Goal: Task Accomplishment & Management: Complete application form

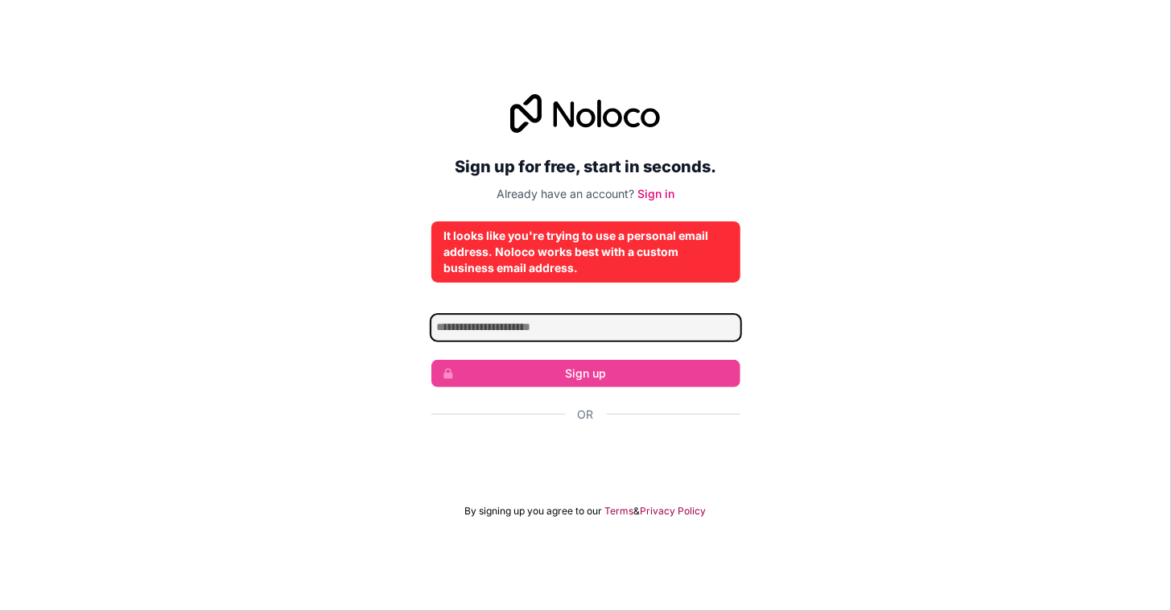
click at [563, 319] on input "Email address" at bounding box center [586, 328] width 309 height 26
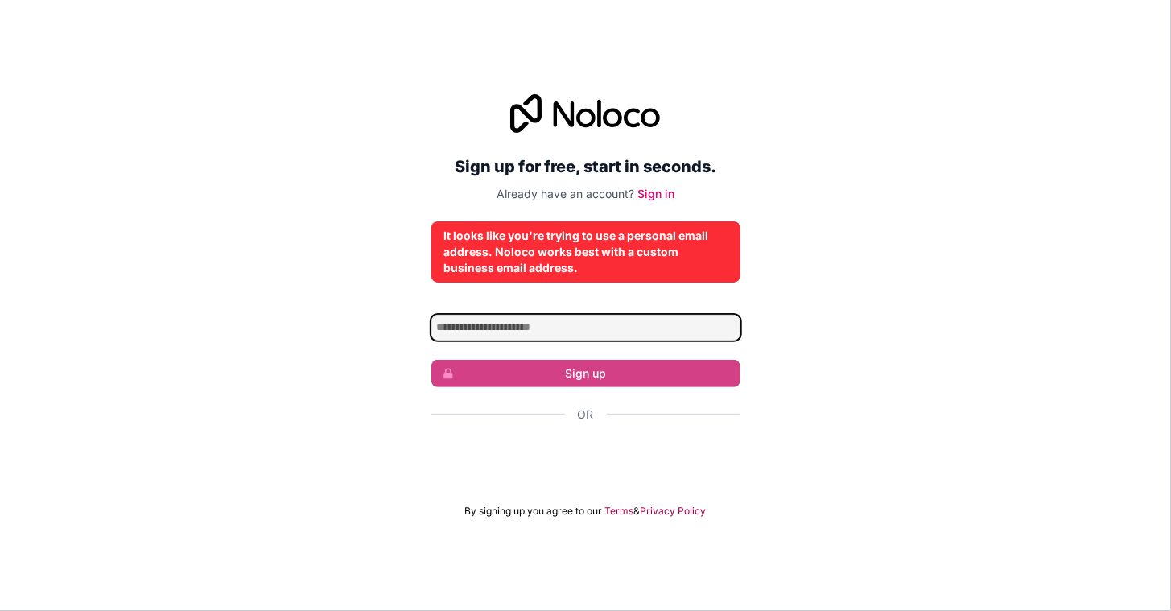
type input "**********"
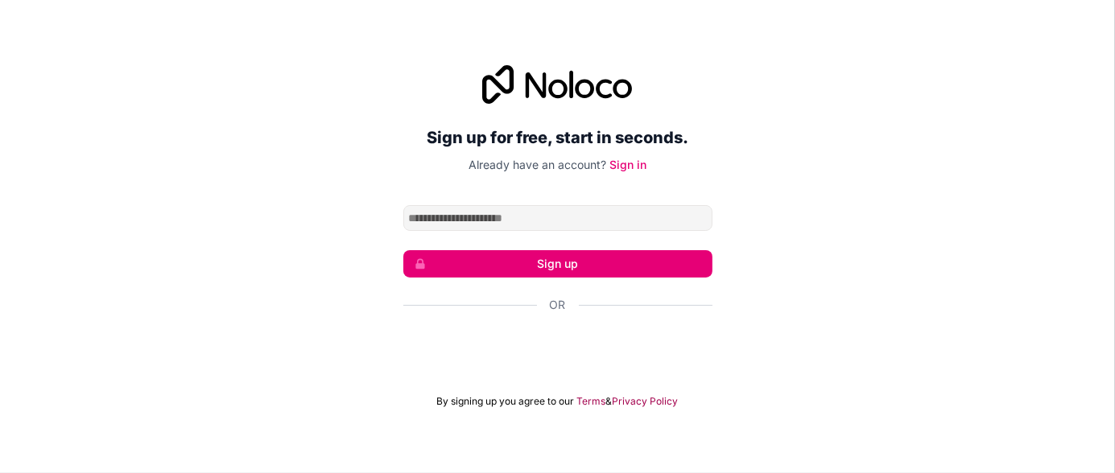
click at [556, 220] on input "Email address" at bounding box center [557, 218] width 309 height 26
type input "**********"
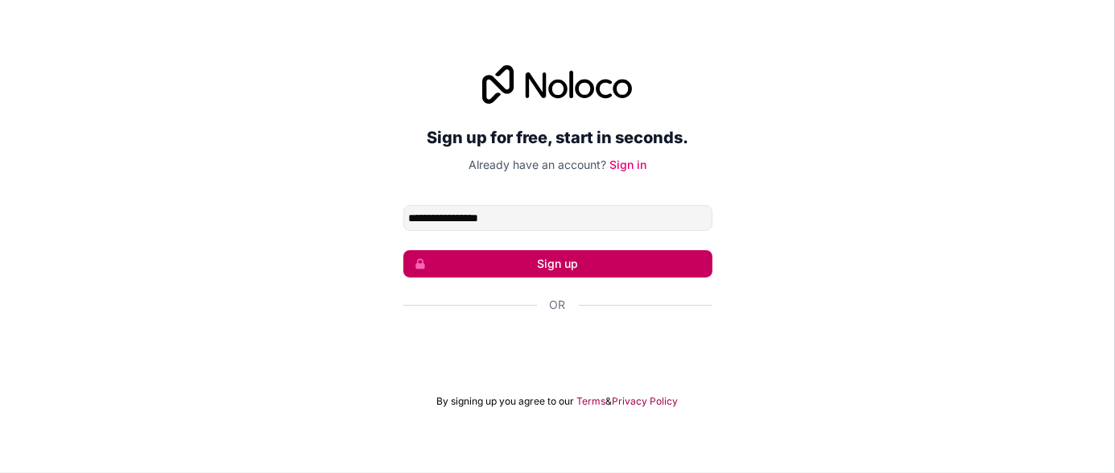
click at [552, 267] on button "Sign up" at bounding box center [557, 263] width 309 height 27
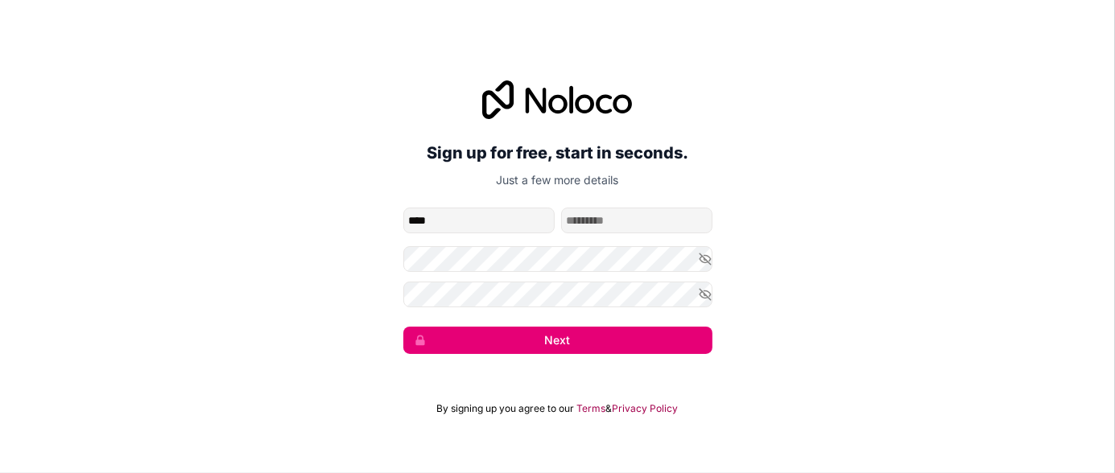
type input "****"
drag, startPoint x: 552, startPoint y: 344, endPoint x: 541, endPoint y: 344, distance: 10.5
click at [541, 344] on button "Next" at bounding box center [557, 340] width 309 height 27
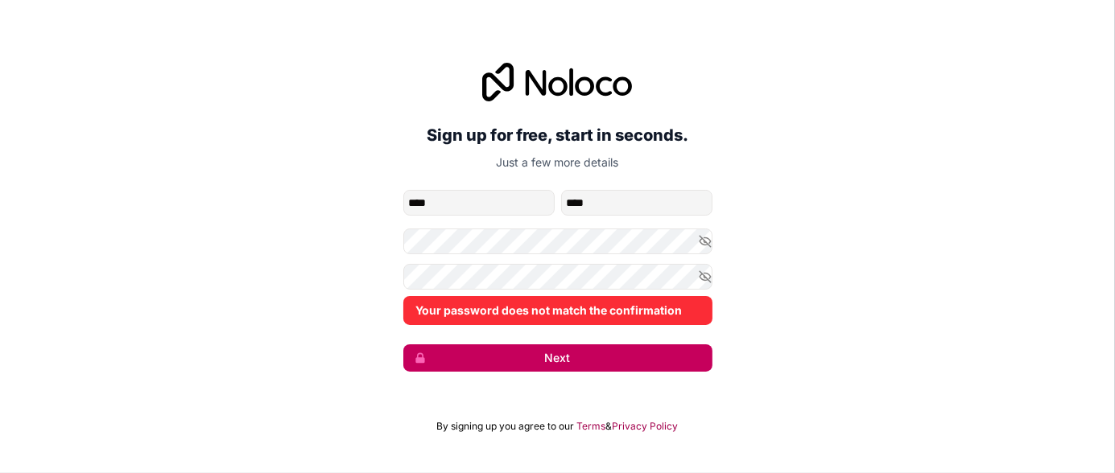
click at [557, 359] on button "Next" at bounding box center [557, 358] width 309 height 27
click at [551, 357] on button "Next" at bounding box center [557, 358] width 309 height 27
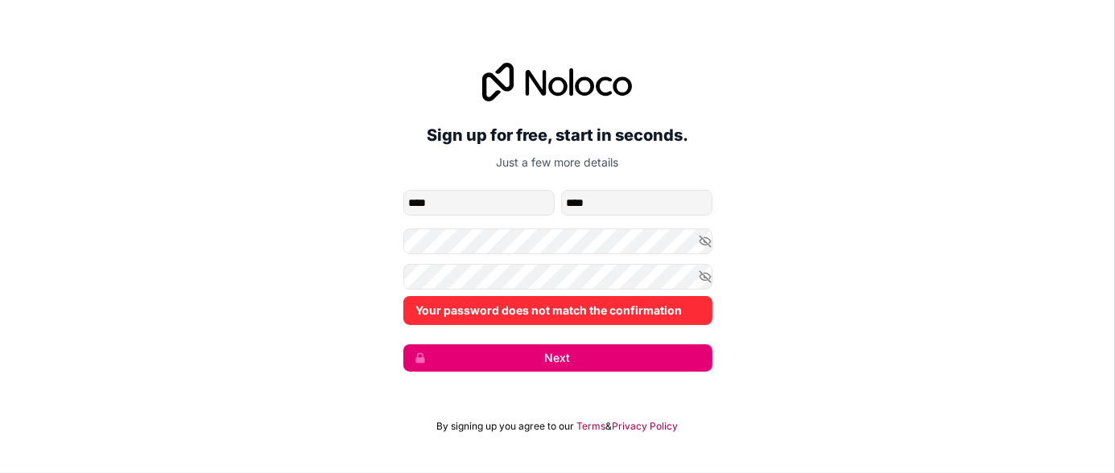
click at [523, 256] on form "**********" at bounding box center [557, 281] width 309 height 182
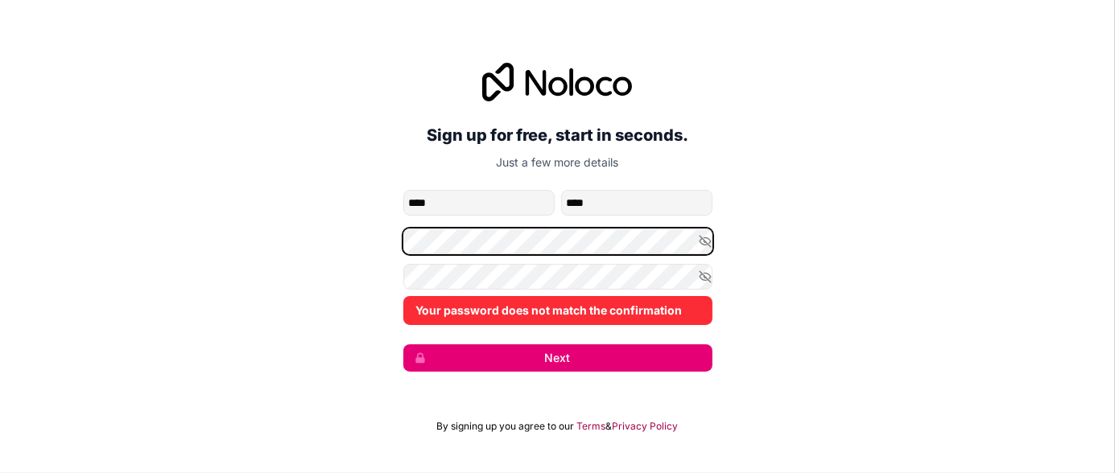
click at [333, 253] on div "**********" at bounding box center [557, 217] width 1115 height 354
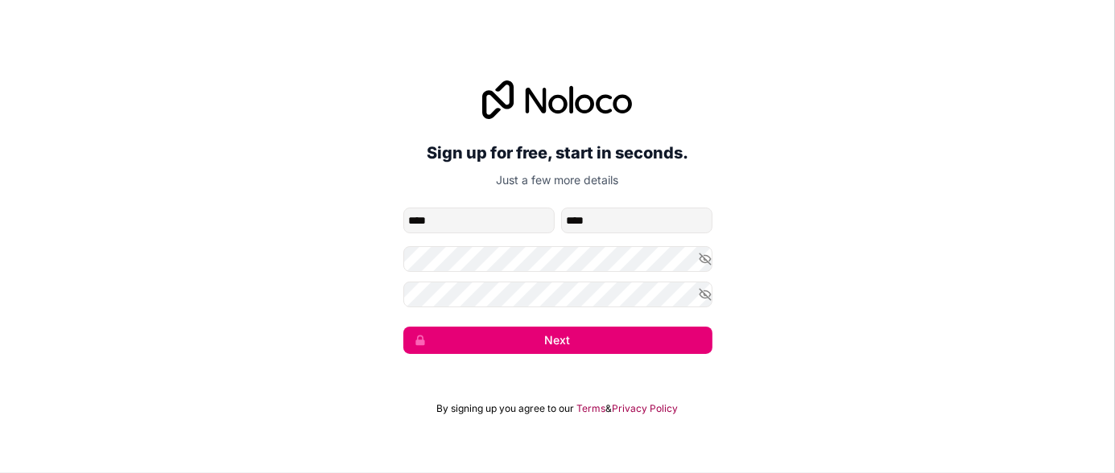
click at [938, 243] on div "**********" at bounding box center [557, 217] width 1115 height 319
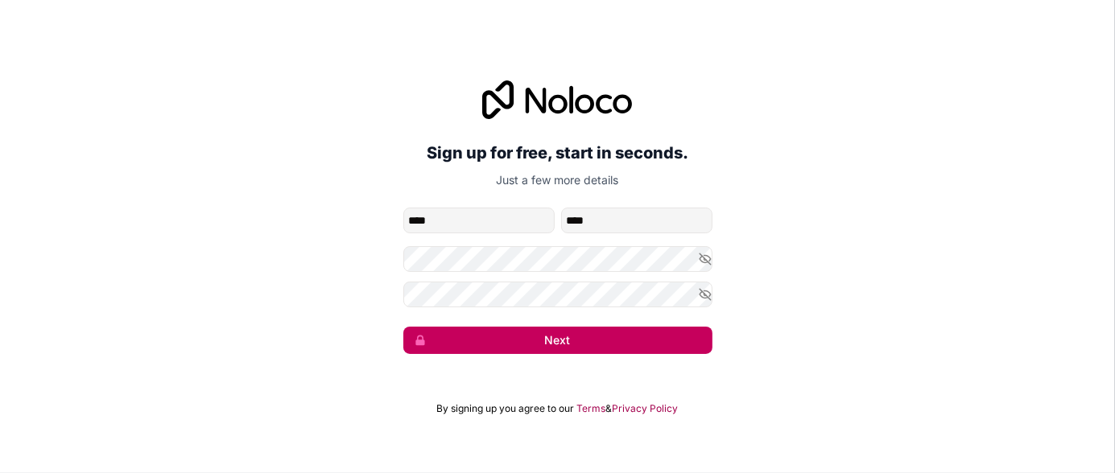
click at [551, 345] on button "Next" at bounding box center [557, 340] width 309 height 27
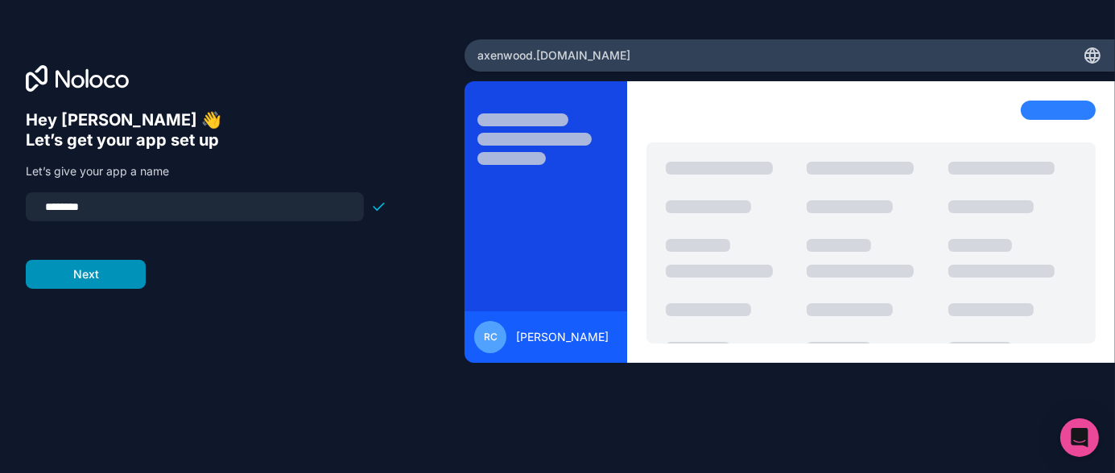
click at [85, 274] on button "Next" at bounding box center [86, 274] width 120 height 29
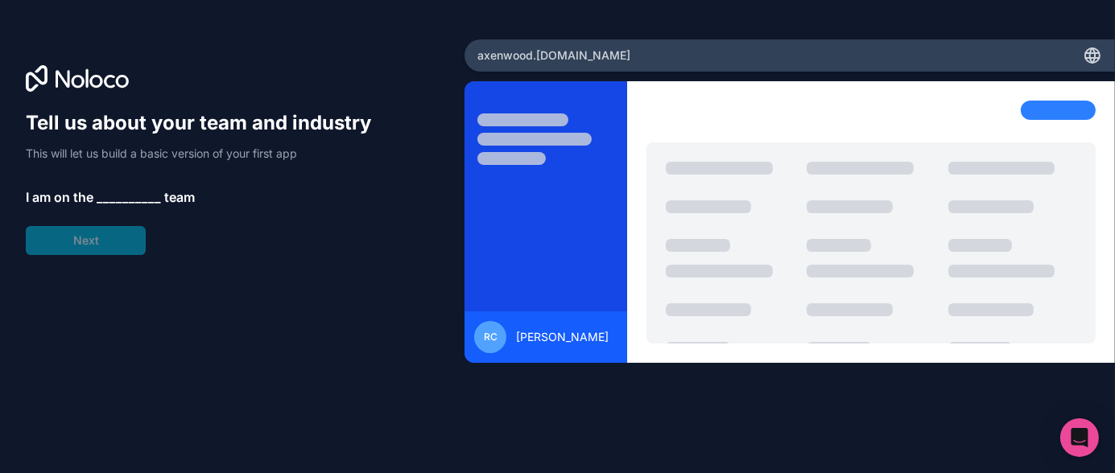
click at [118, 197] on span "__________" at bounding box center [129, 197] width 64 height 19
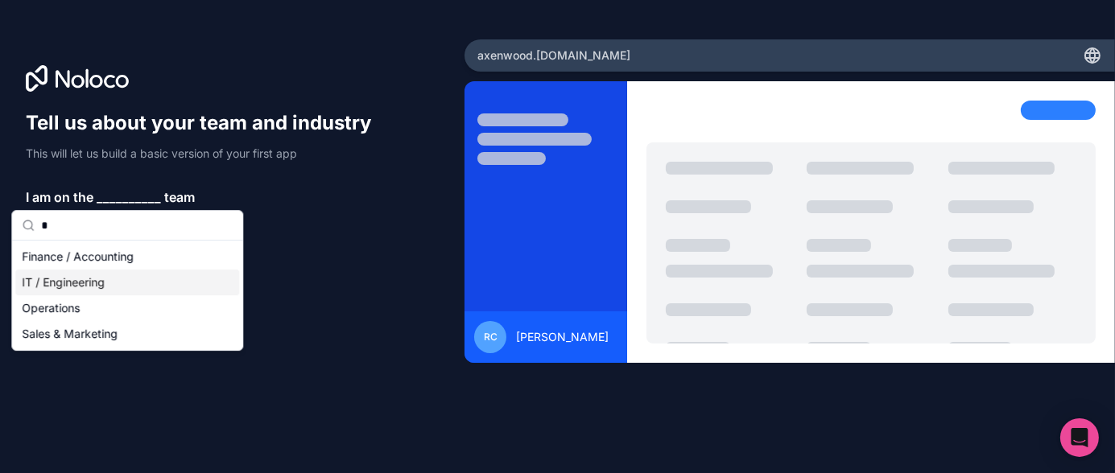
type input "*"
click at [81, 284] on div "IT / Engineering" at bounding box center [127, 283] width 224 height 26
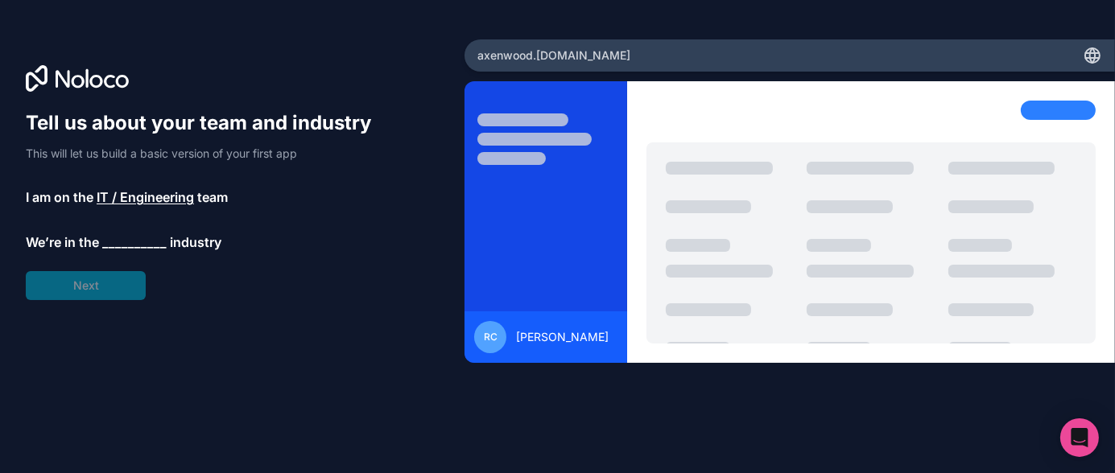
click at [142, 234] on span "__________" at bounding box center [134, 242] width 64 height 19
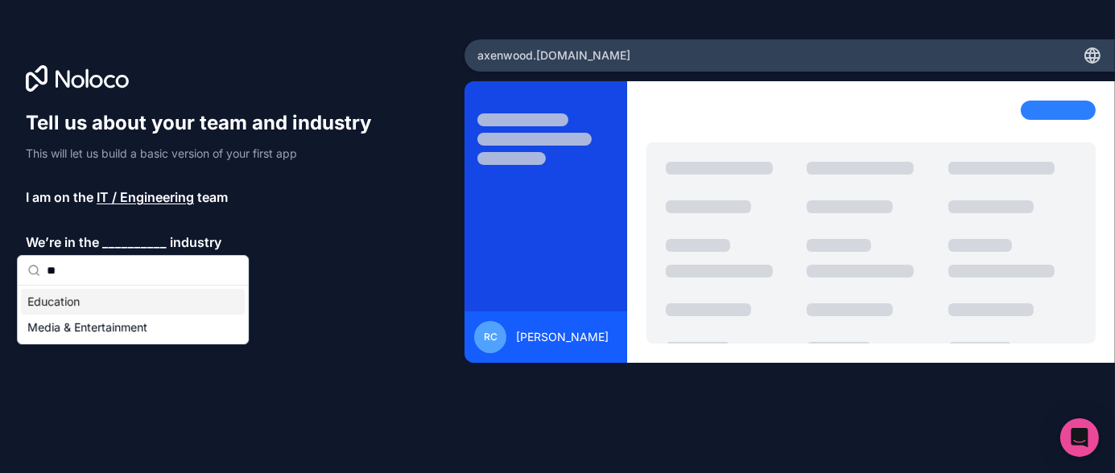
type input "**"
click at [60, 299] on div "Education" at bounding box center [133, 302] width 224 height 26
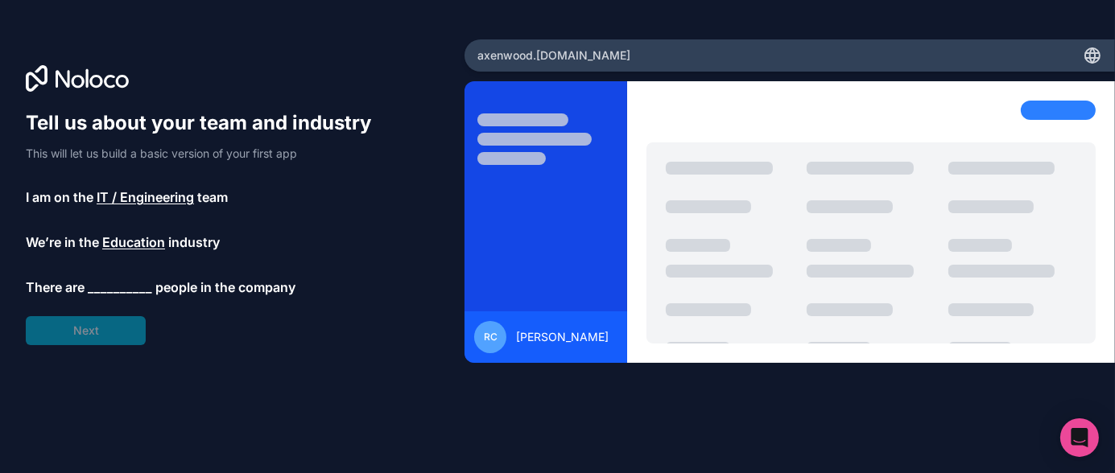
click at [132, 279] on span "__________" at bounding box center [120, 287] width 64 height 19
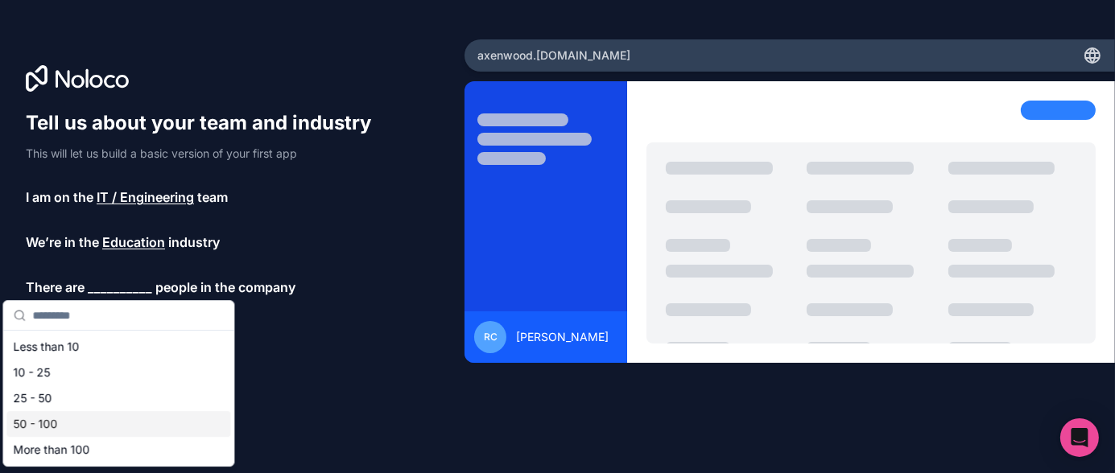
click at [69, 427] on div "50 - 100" at bounding box center [118, 424] width 224 height 26
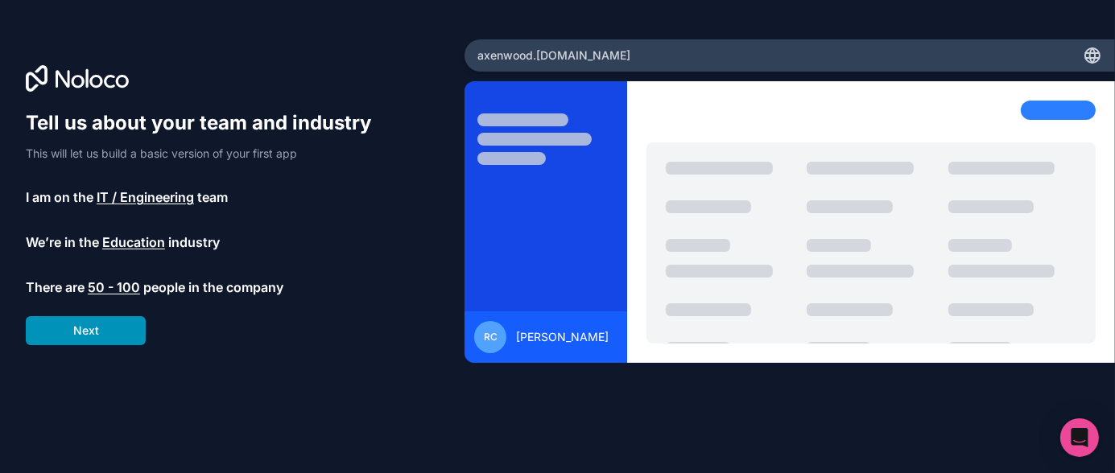
click at [97, 335] on button "Next" at bounding box center [86, 330] width 120 height 29
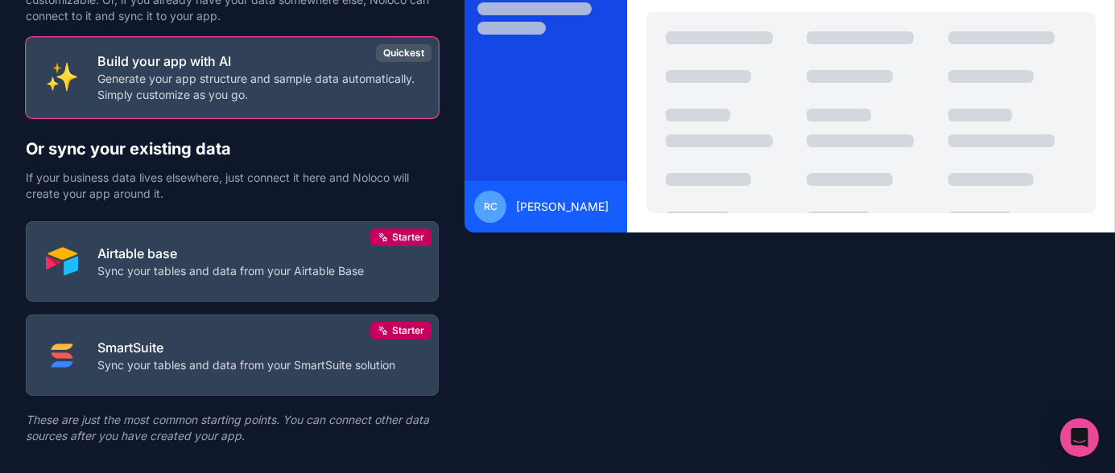
scroll to position [160, 0]
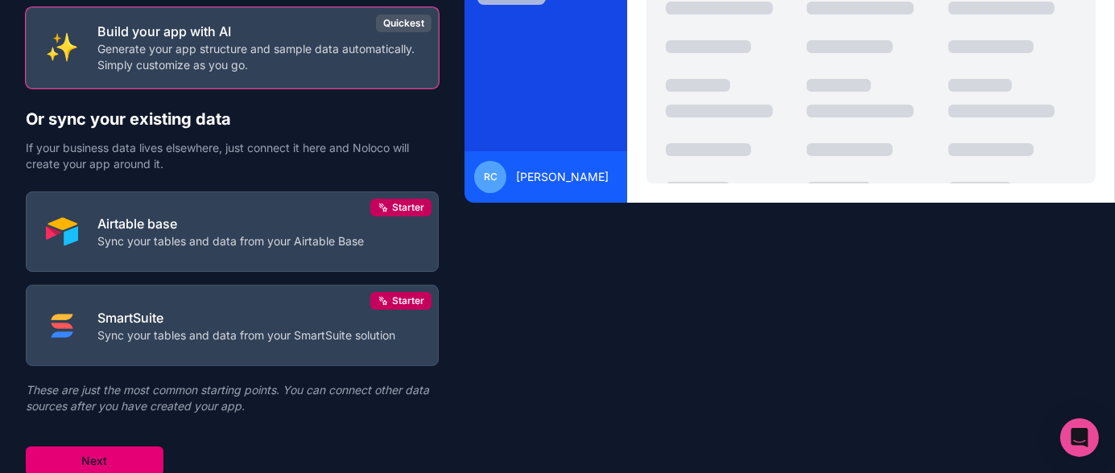
click at [108, 457] on button "Next" at bounding box center [95, 461] width 138 height 29
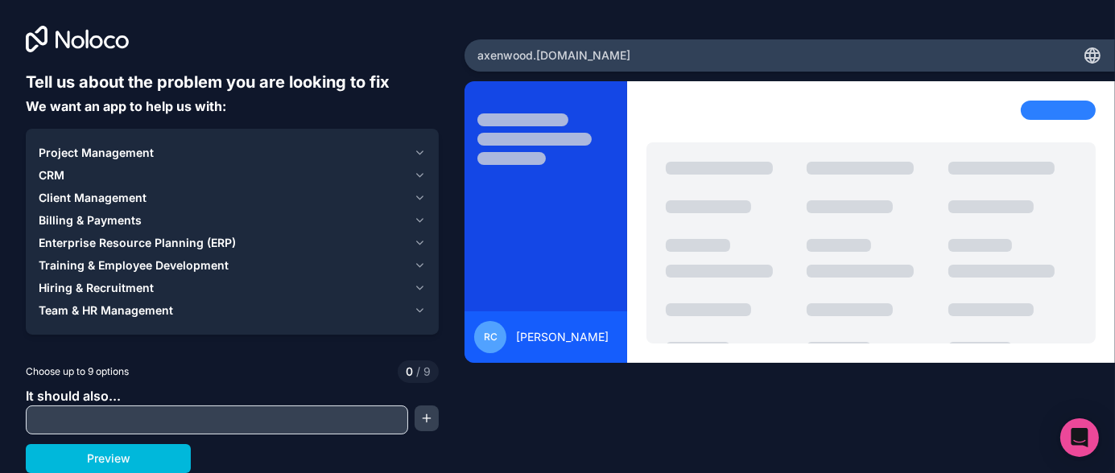
click at [421, 153] on icon "button" at bounding box center [420, 152] width 6 height 3
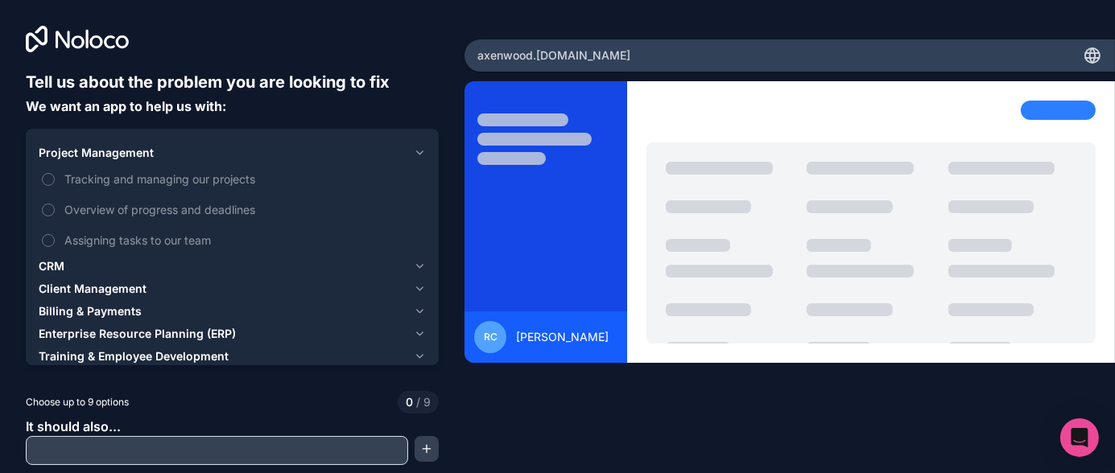
click at [50, 179] on button "Tracking and managing our projects" at bounding box center [48, 179] width 13 height 13
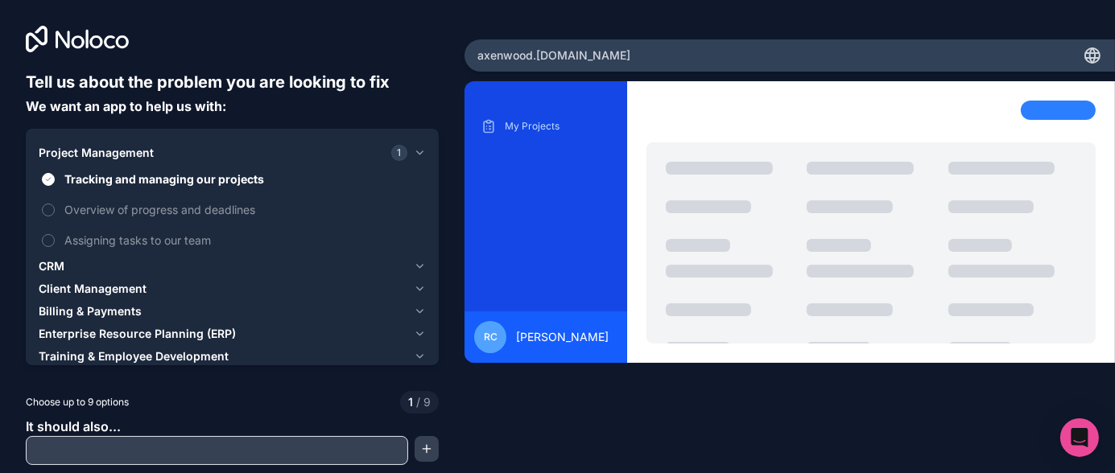
click at [52, 242] on button "Assigning tasks to our team" at bounding box center [48, 240] width 13 height 13
click at [52, 212] on button "Overview of progress and deadlines" at bounding box center [48, 210] width 13 height 13
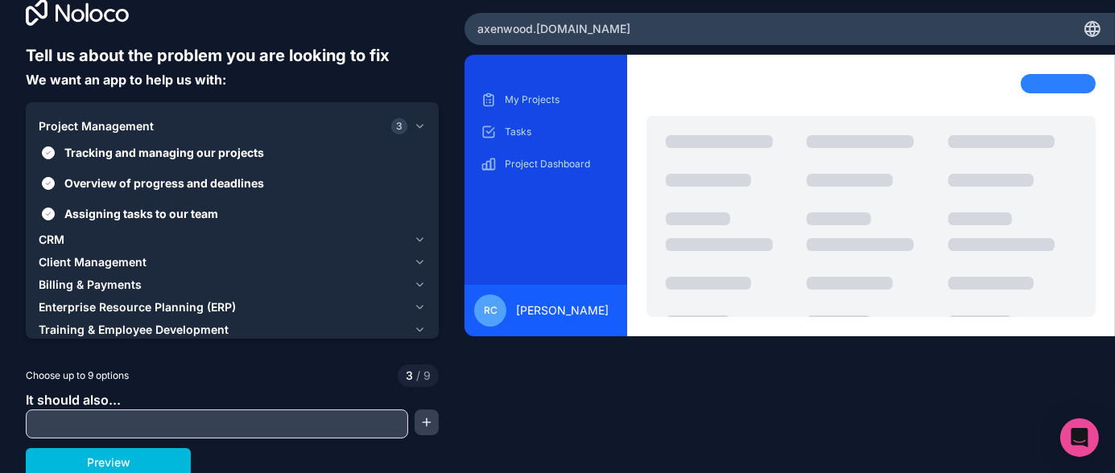
scroll to position [31, 0]
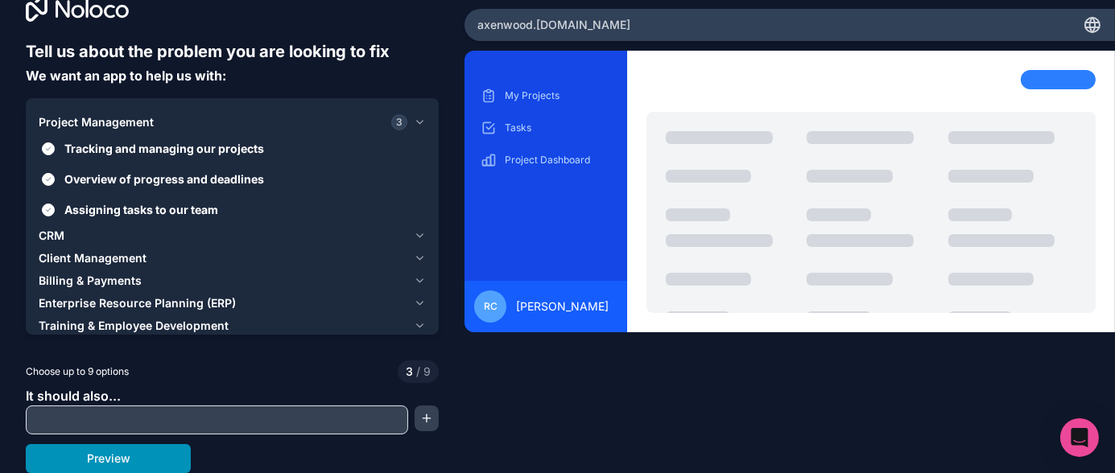
click at [138, 464] on button "Preview" at bounding box center [108, 458] width 165 height 29
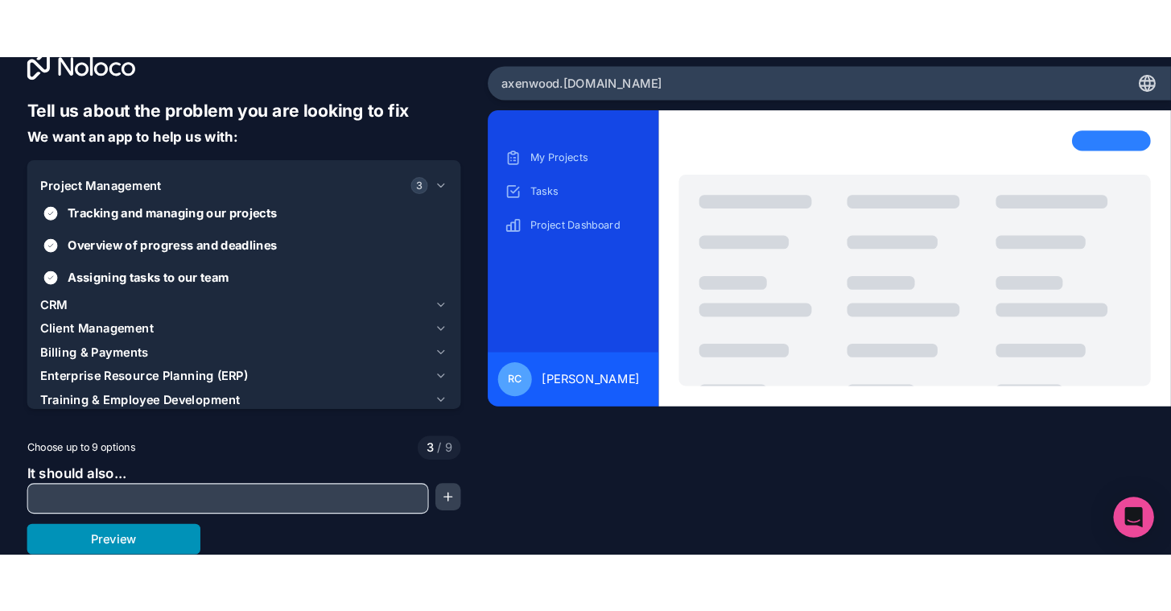
scroll to position [0, 0]
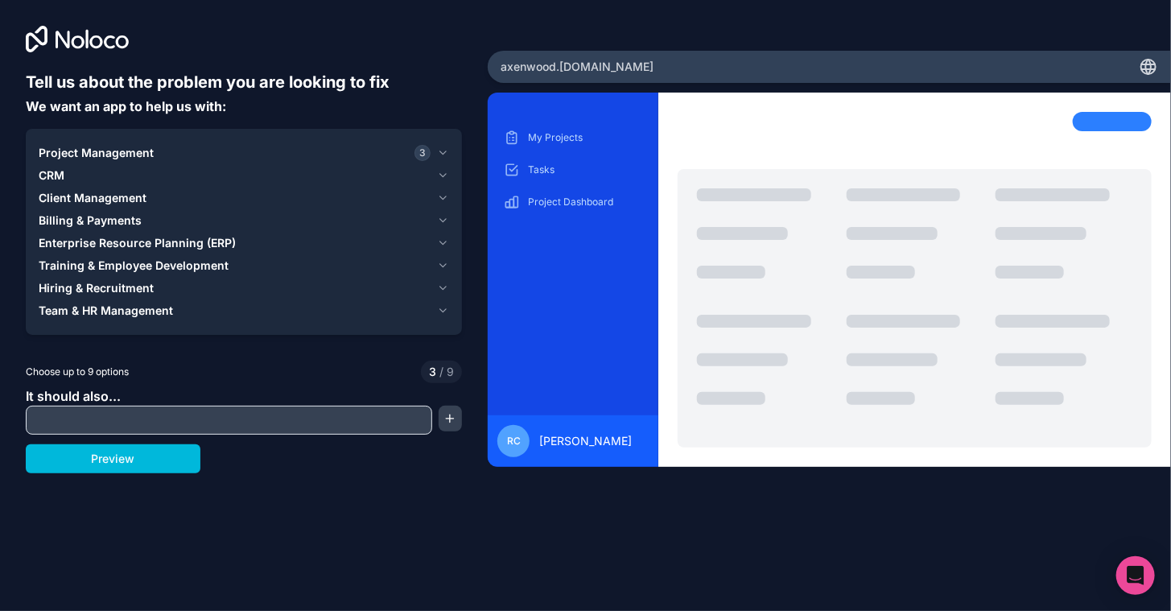
drag, startPoint x: 298, startPoint y: 269, endPoint x: 172, endPoint y: 265, distance: 125.7
click at [172, 265] on div "Training & Employee Development" at bounding box center [235, 266] width 392 height 16
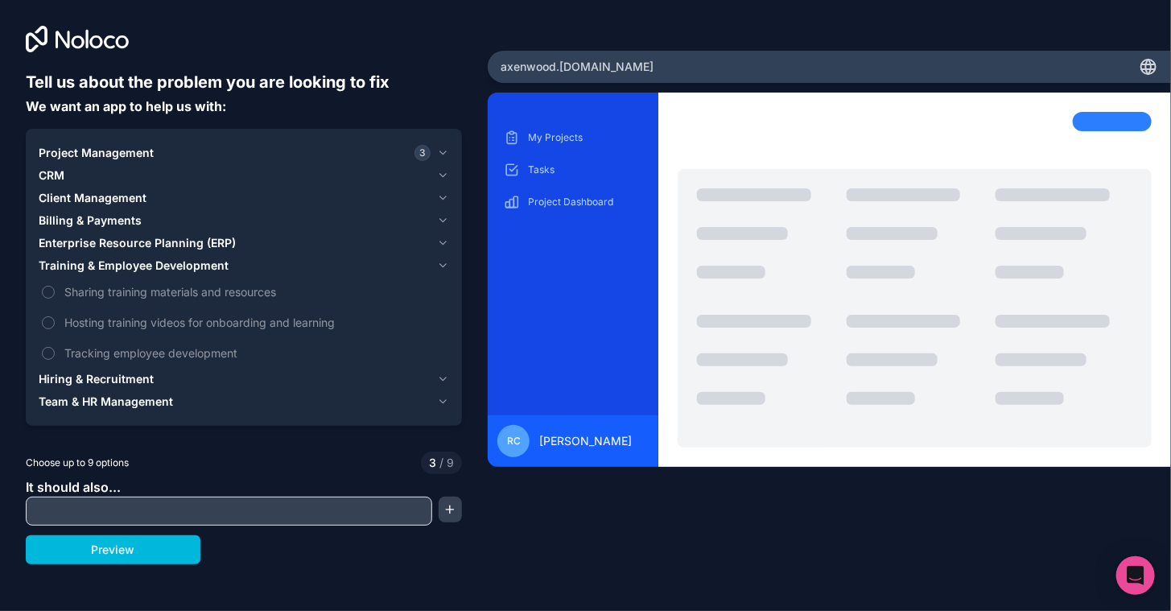
click at [196, 294] on span "Sharing training materials and resources" at bounding box center [255, 291] width 382 height 17
click at [55, 294] on button "Sharing training materials and resources" at bounding box center [48, 292] width 13 height 13
click at [171, 355] on span "Tracking employee development" at bounding box center [255, 353] width 382 height 17
click at [55, 355] on button "Tracking employee development" at bounding box center [48, 353] width 13 height 13
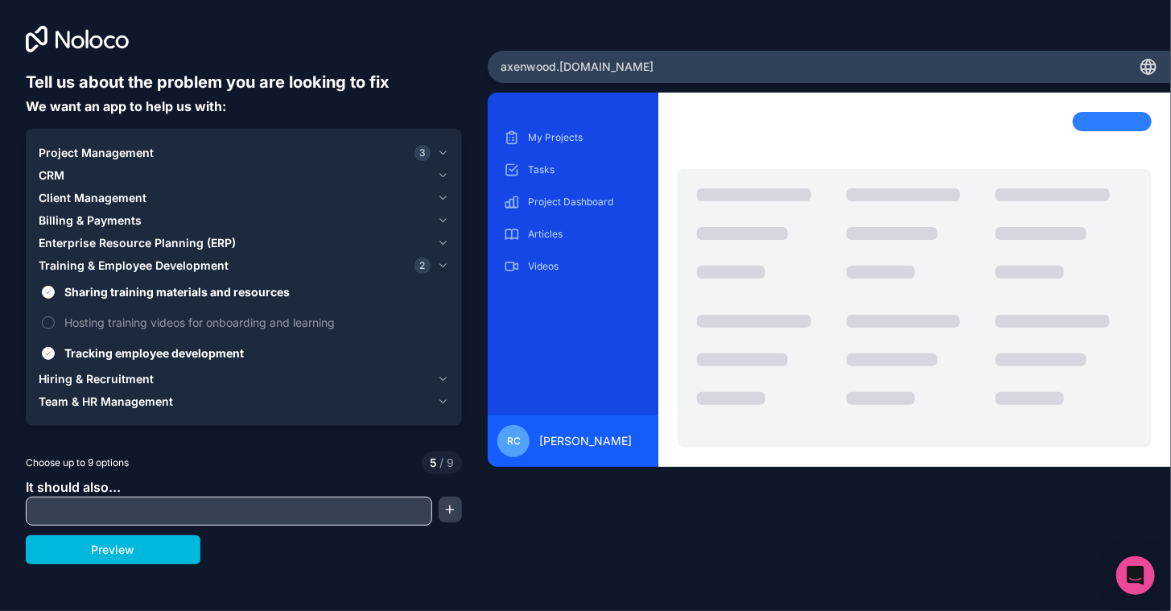
click at [136, 381] on span "Hiring & Recruitment" at bounding box center [96, 379] width 115 height 16
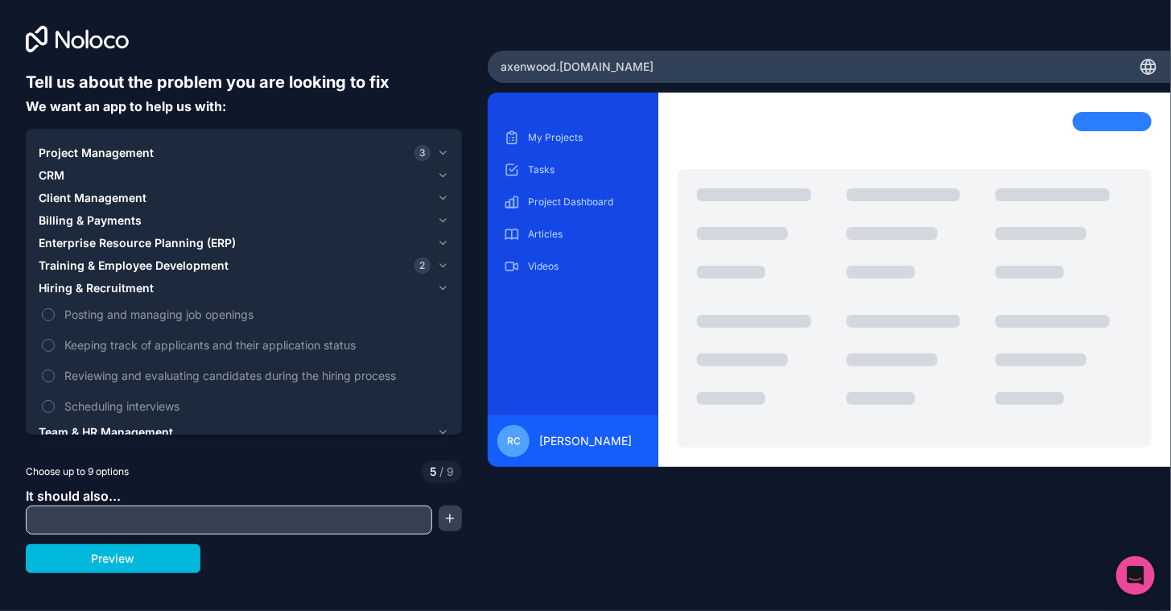
click at [110, 348] on span "Keeping track of applicants and their application status" at bounding box center [255, 345] width 382 height 17
click at [55, 348] on button "Keeping track of applicants and their application status" at bounding box center [48, 345] width 13 height 13
click at [111, 375] on span "Reviewing and evaluating candidates during the hiring process" at bounding box center [255, 375] width 382 height 17
click at [55, 375] on button "Reviewing and evaluating candidates during the hiring process" at bounding box center [48, 376] width 13 height 13
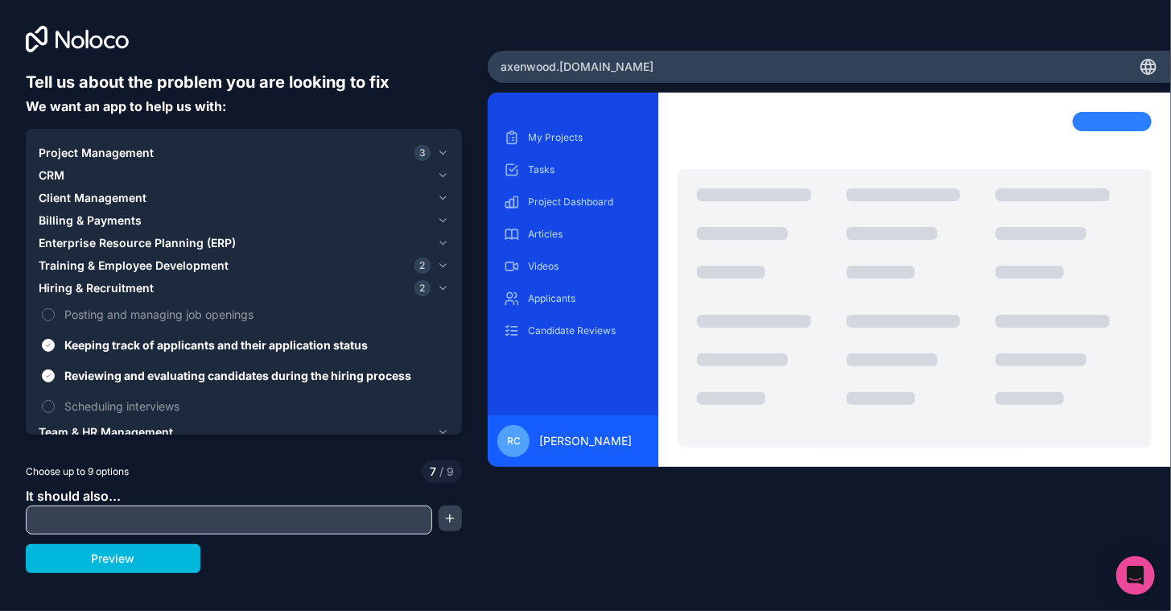
click at [104, 404] on span "Scheduling interviews" at bounding box center [255, 406] width 382 height 17
click at [55, 404] on button "Scheduling interviews" at bounding box center [48, 406] width 13 height 13
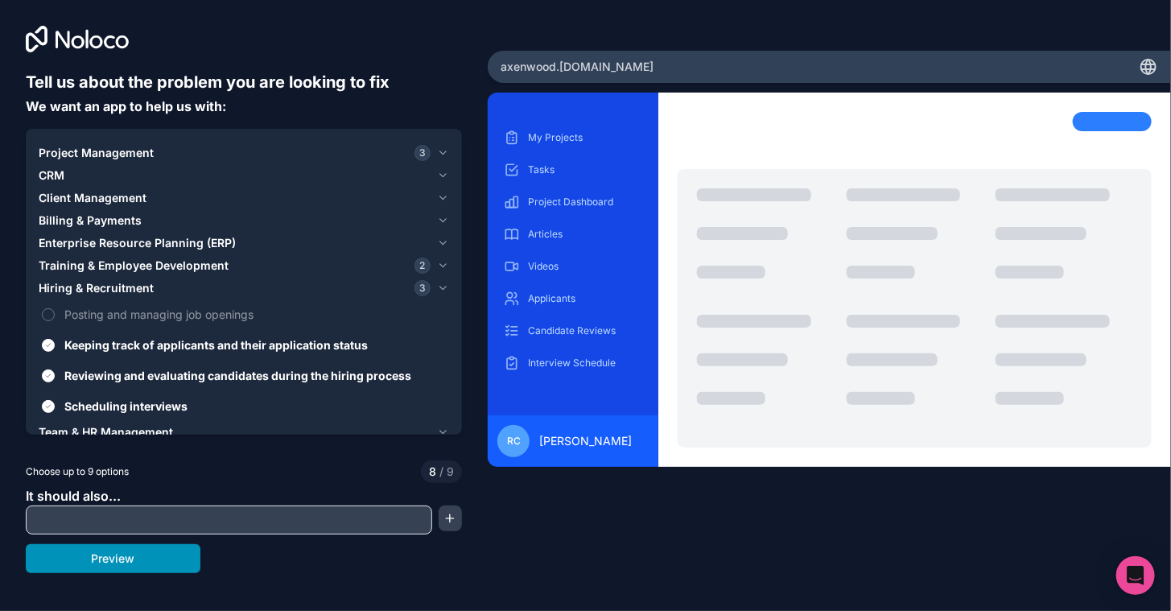
click at [132, 561] on button "Preview" at bounding box center [113, 558] width 175 height 29
